Goal: Information Seeking & Learning: Learn about a topic

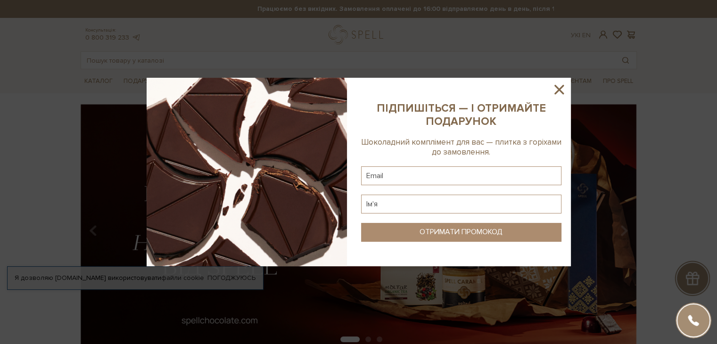
click at [559, 87] on icon at bounding box center [559, 90] width 16 height 16
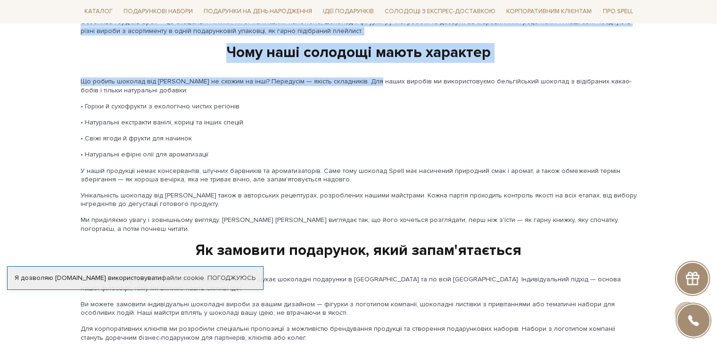
scroll to position [1210, 0]
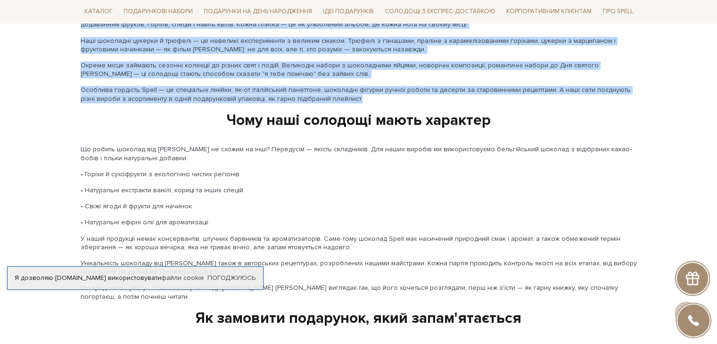
drag, startPoint x: 240, startPoint y: 110, endPoint x: 547, endPoint y: 95, distance: 307.4
click at [547, 95] on div "Spell — шоколад зі смаком життя У світі солодощів безліч варіантів, але [PERSON…" at bounding box center [359, 308] width 568 height 848
copy div "Lorem — ipsumdo si ametco adipi E seddo eiusmodte incidi utlaboree, dol Magna —…"
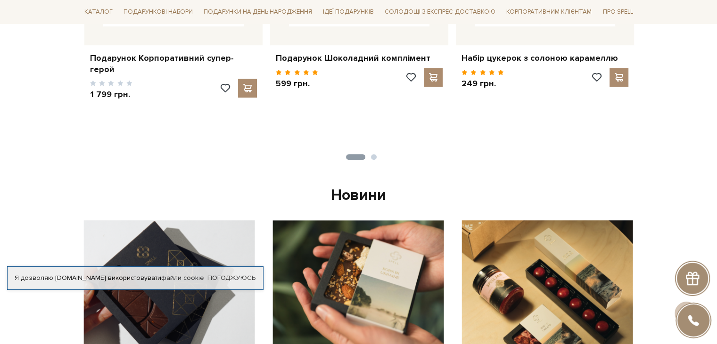
scroll to position [0, 0]
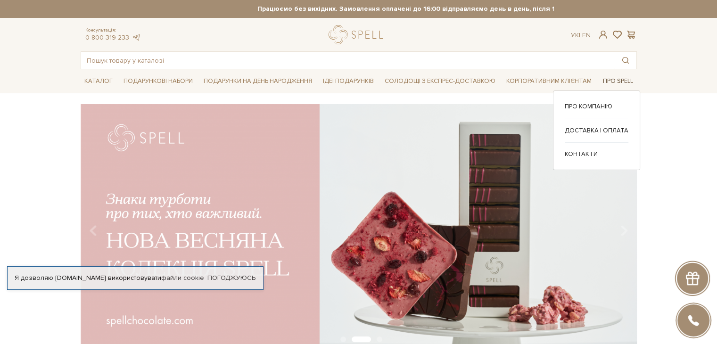
click at [625, 79] on span "Про Spell" at bounding box center [618, 81] width 38 height 15
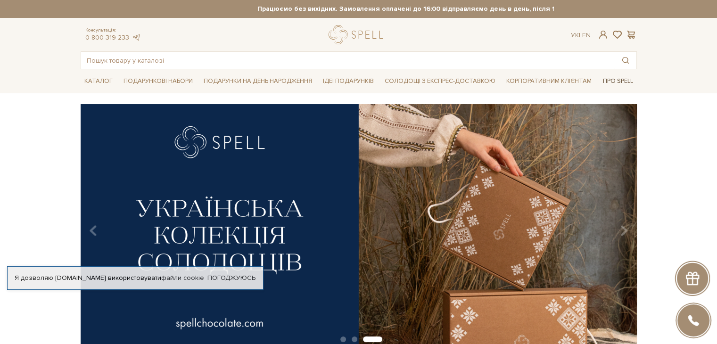
click at [610, 82] on span "Про Spell" at bounding box center [618, 81] width 38 height 15
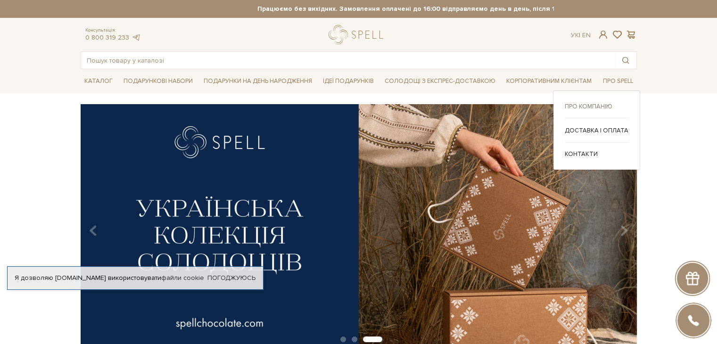
click at [598, 103] on link "Про компанію" at bounding box center [597, 106] width 64 height 8
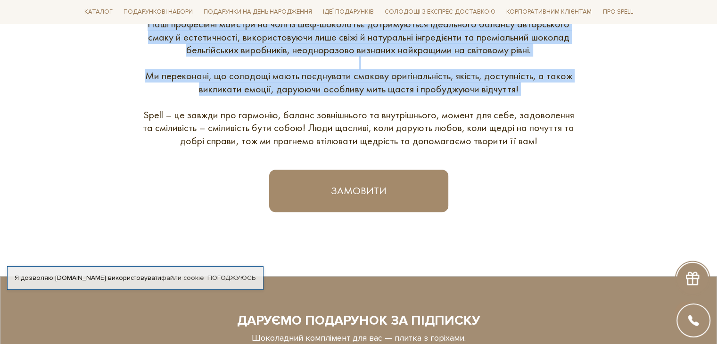
scroll to position [550, 0]
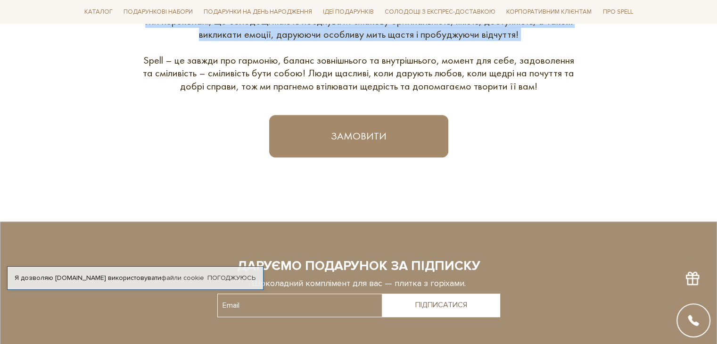
drag, startPoint x: 342, startPoint y: 80, endPoint x: 560, endPoint y: 84, distance: 218.0
click at [560, 84] on div "Spell це виробник якісного бельгійського шоколаду із різноманітними яскравими с…" at bounding box center [359, 8] width 568 height 299
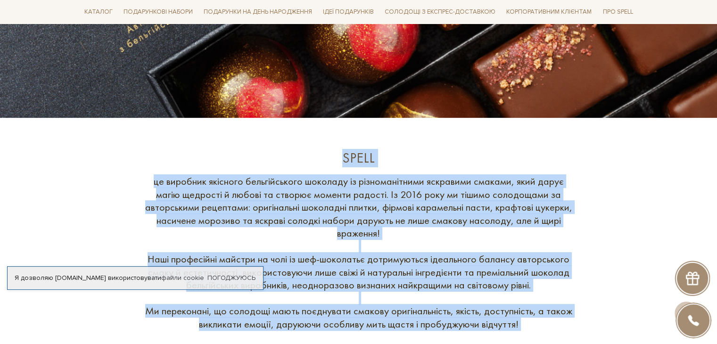
scroll to position [220, 0]
